Goal: Task Accomplishment & Management: Manage account settings

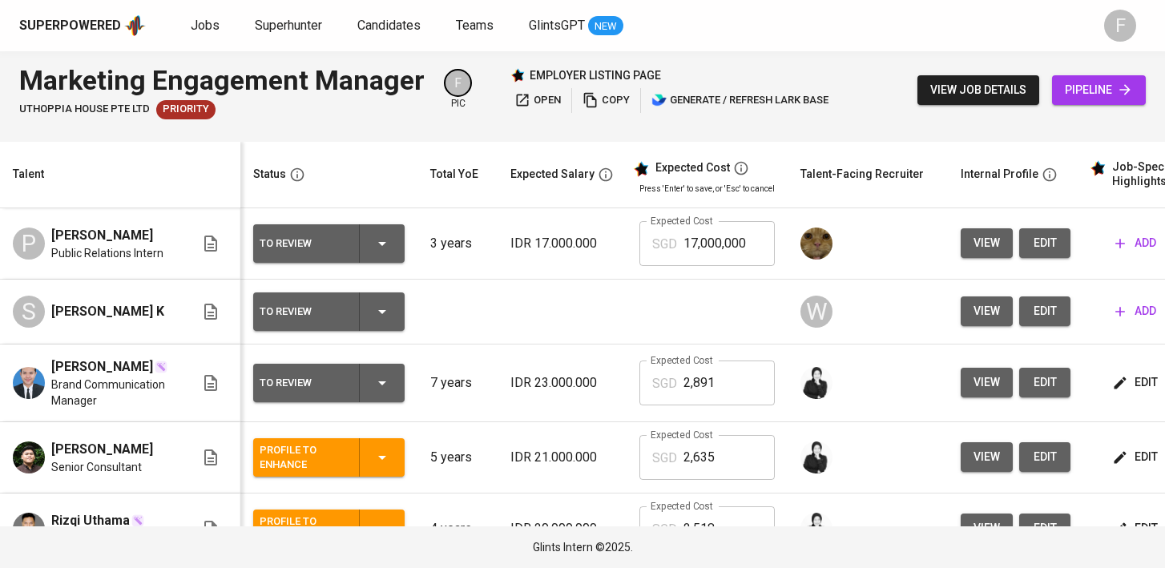
scroll to position [0, 218]
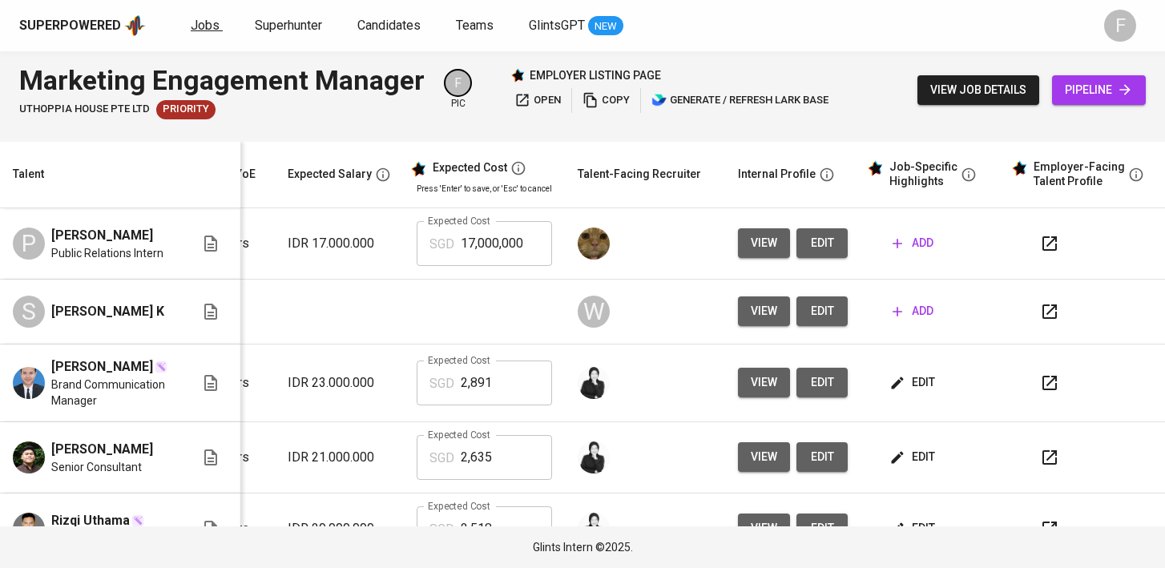
click at [200, 16] on link "Jobs" at bounding box center [207, 26] width 32 height 20
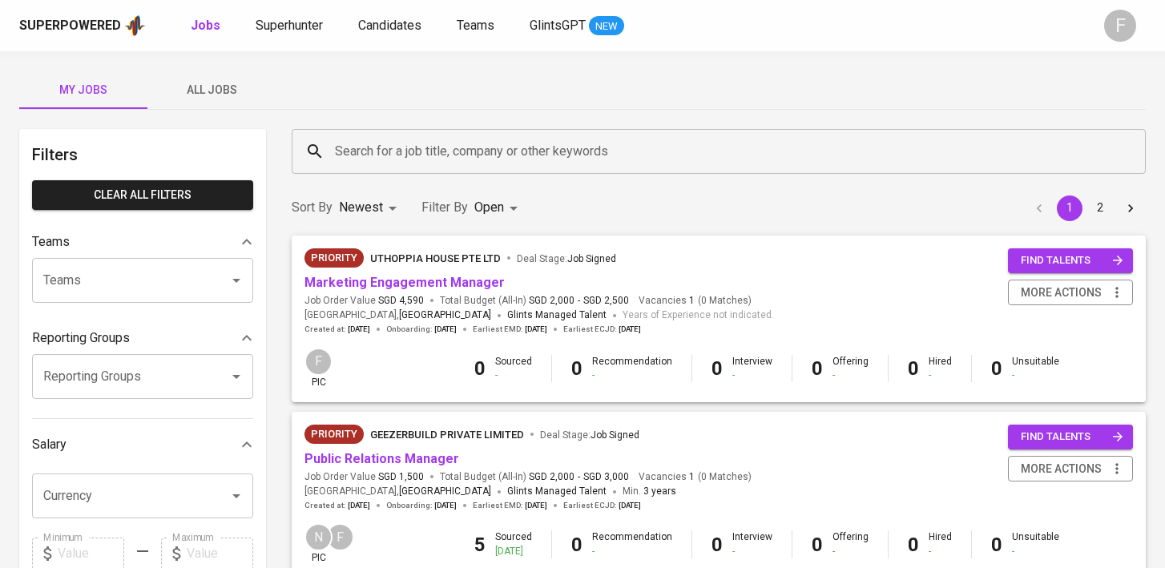
click at [393, 148] on input "Search for a job title, company or other keywords" at bounding box center [722, 151] width 783 height 30
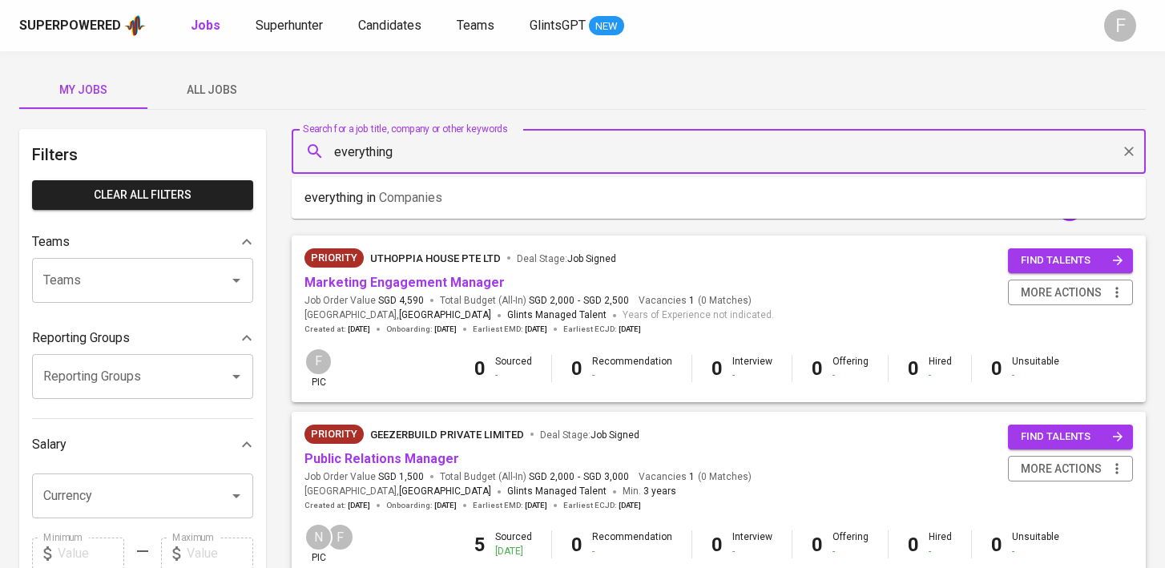
type input "everything"
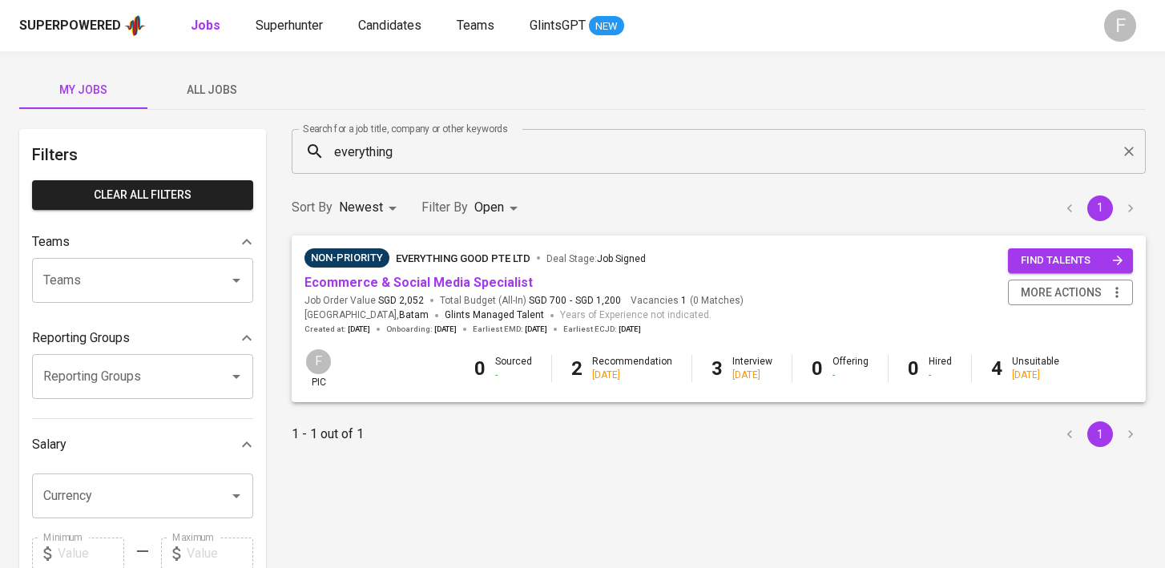
click at [312, 274] on span "Ecommerce & Social Media Specialist" at bounding box center [418, 283] width 228 height 18
click at [318, 280] on link "Ecommerce & Social Media Specialist" at bounding box center [418, 282] width 228 height 15
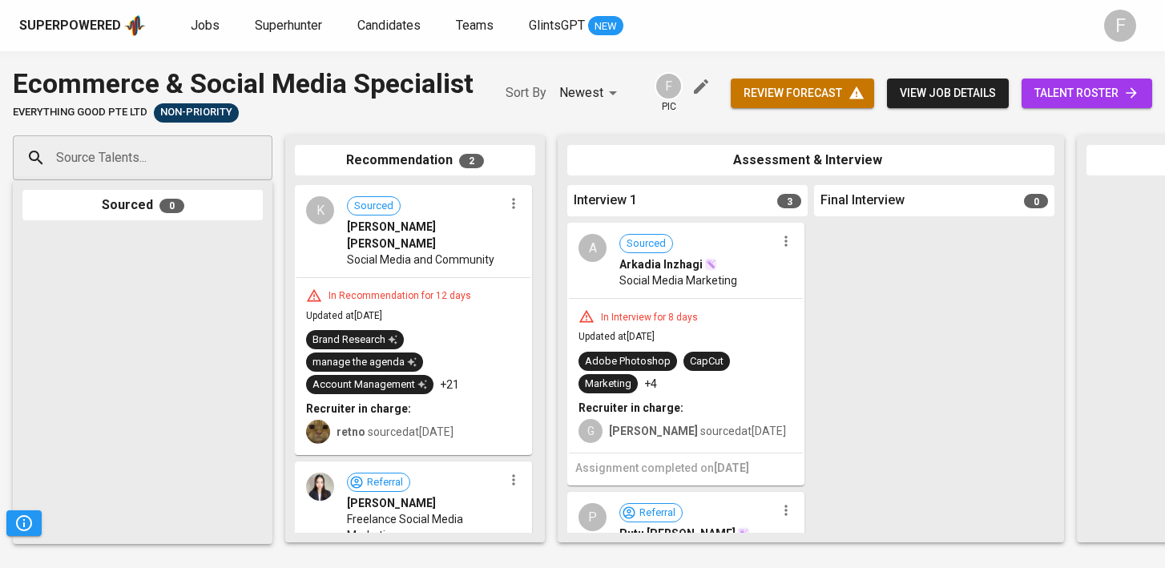
click at [1116, 107] on link "talent roster" at bounding box center [1086, 94] width 131 height 30
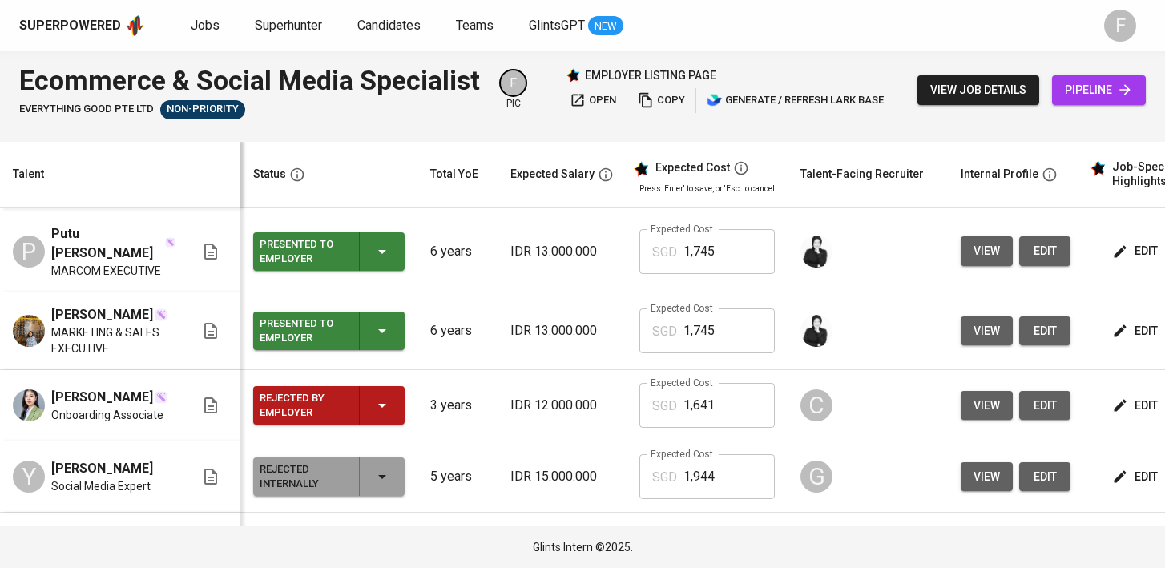
scroll to position [0, 207]
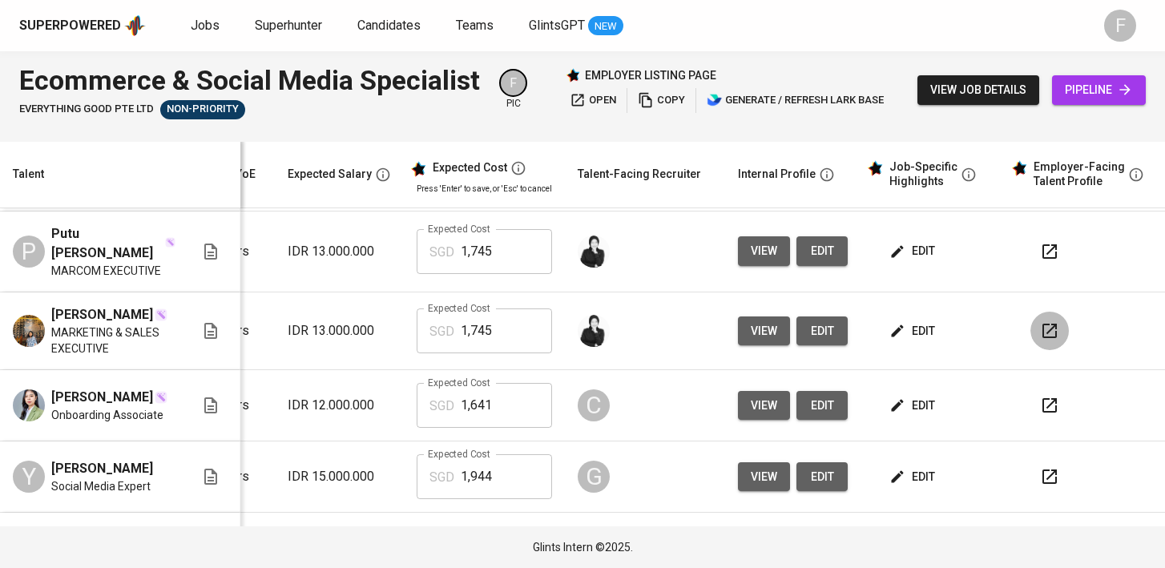
click at [1040, 321] on icon "button" at bounding box center [1049, 330] width 19 height 19
